Goal: Obtain resource: Download file/media

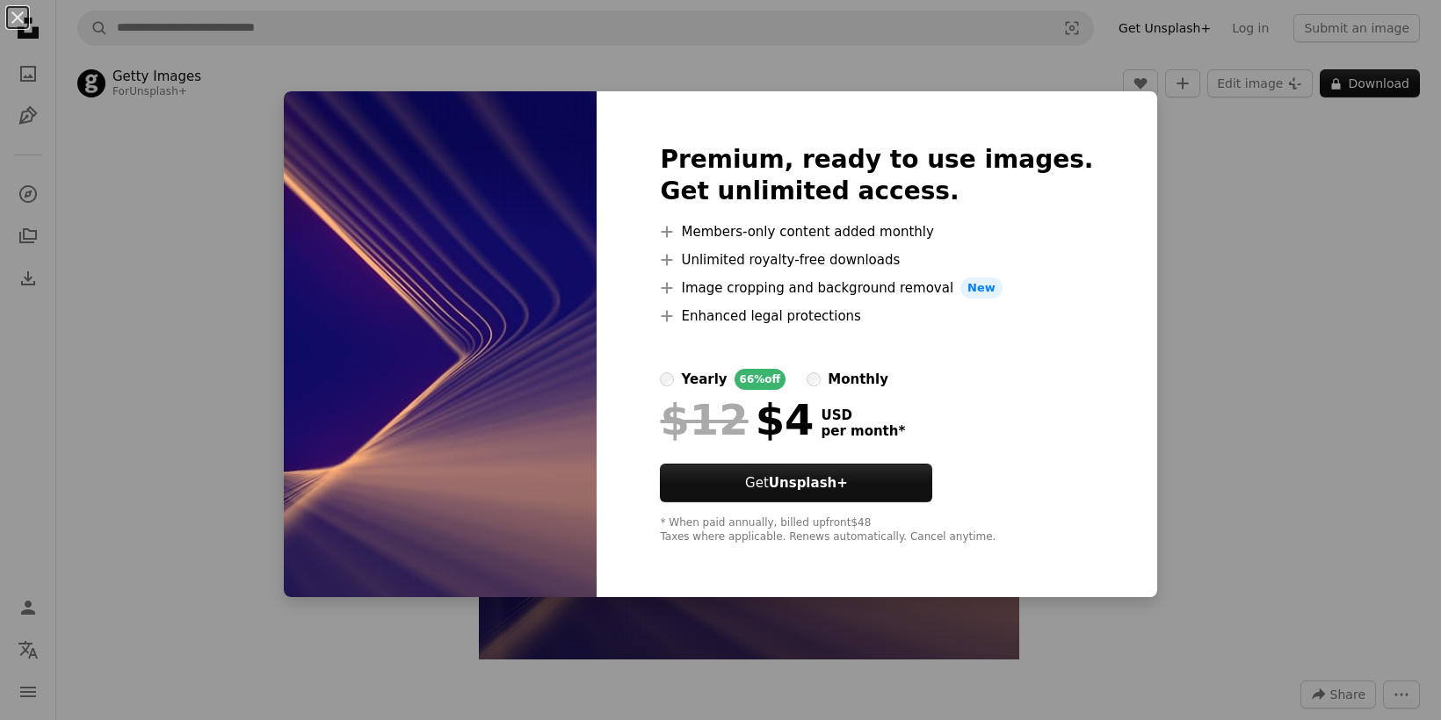
click at [1224, 380] on div "An X shape Premium, ready to use images. Get unlimited access. A plus sign Memb…" at bounding box center [720, 360] width 1441 height 720
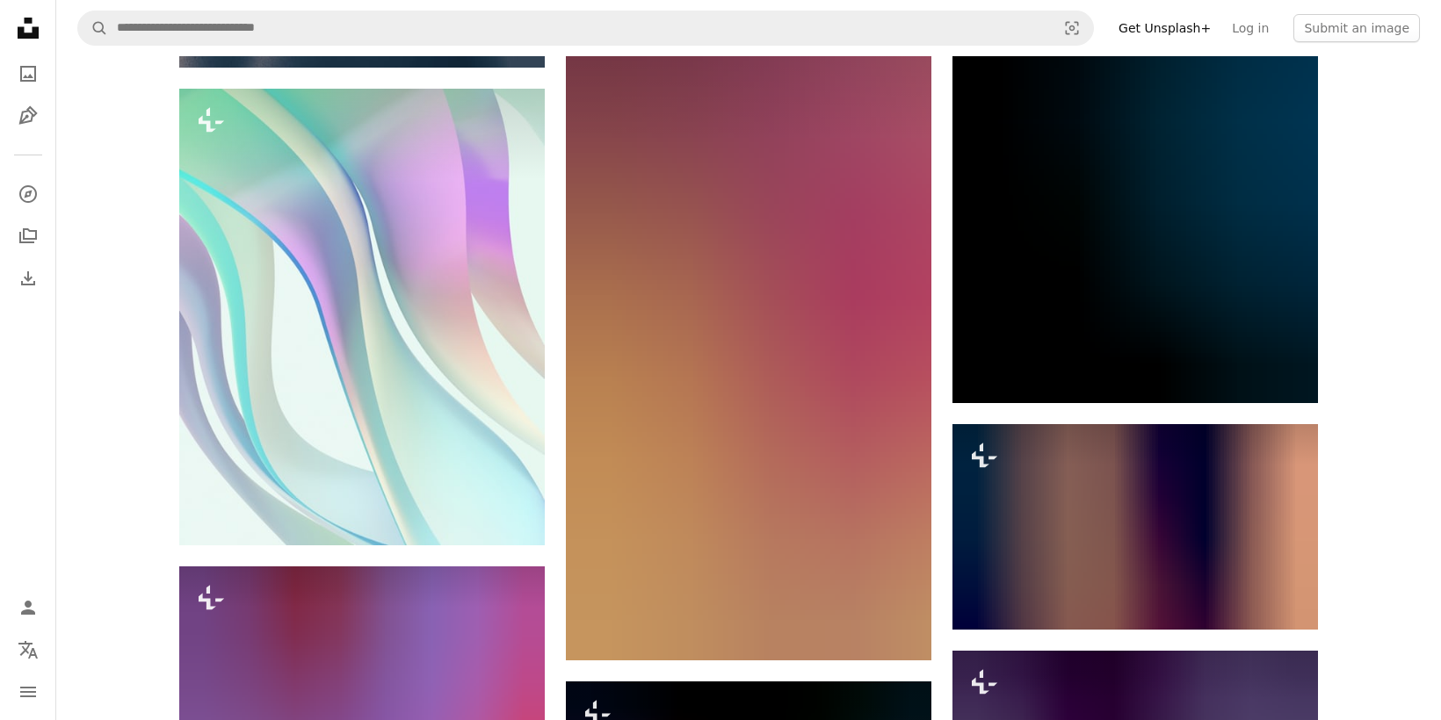
scroll to position [11451, 0]
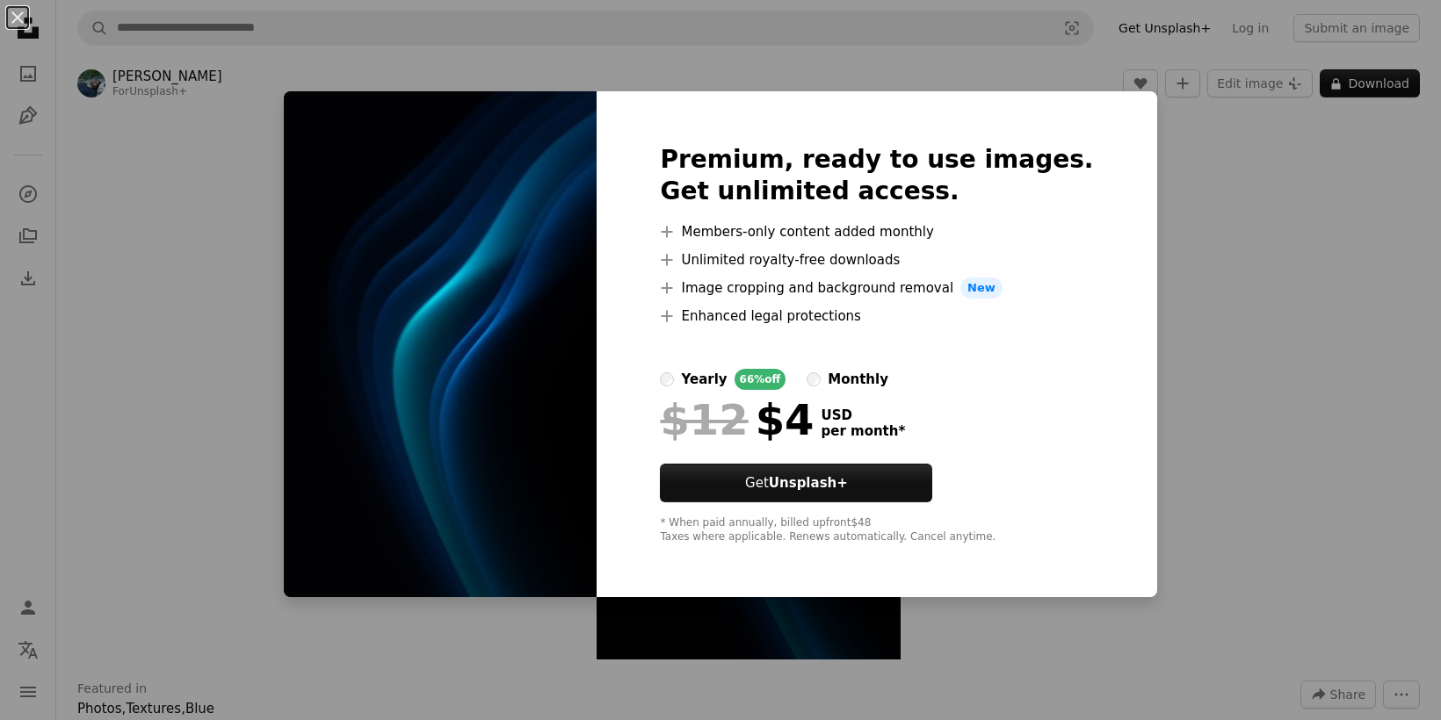
click at [1261, 260] on div "An X shape Premium, ready to use images. Get unlimited access. A plus sign Memb…" at bounding box center [720, 360] width 1441 height 720
